Goal: Navigation & Orientation: Find specific page/section

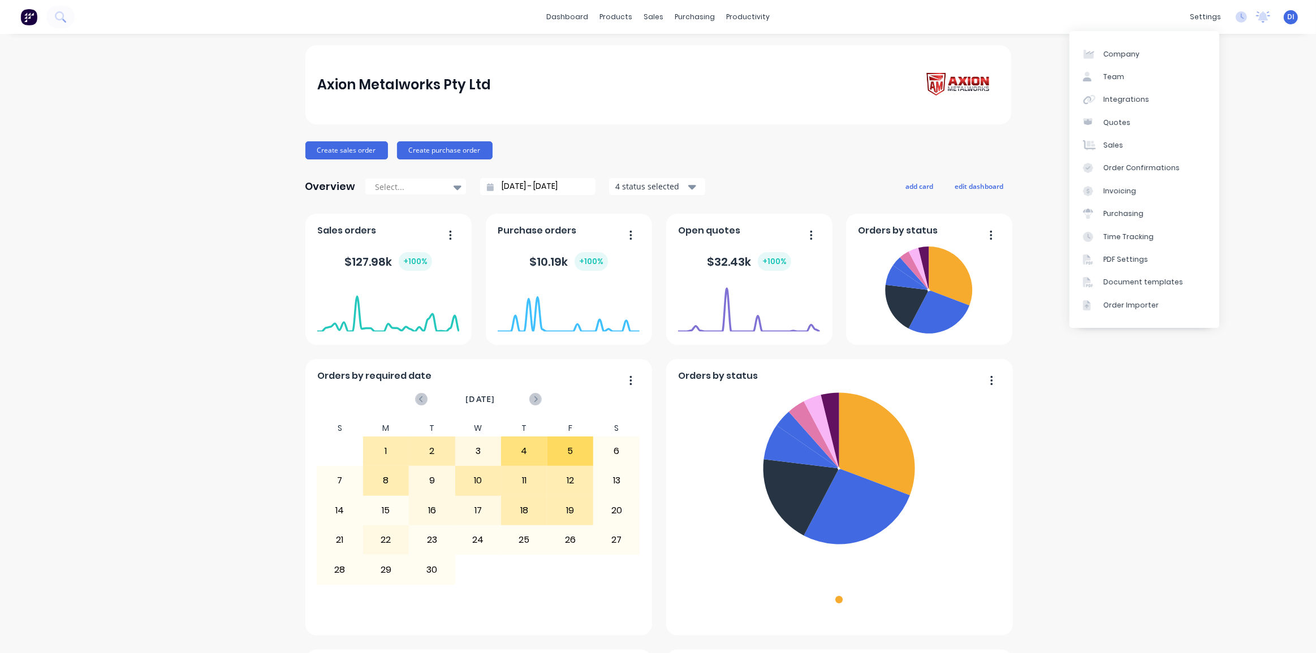
click at [1239, 258] on div "Axion Metalworks Pty Ltd Create sales order Create purchase order Overview Sele…" at bounding box center [658, 631] width 1316 height 1172
click at [1178, 111] on div "Axion Metalworks Pty Ltd Create sales order Create purchase order Overview Sele…" at bounding box center [658, 631] width 1316 height 1172
